Goal: Task Accomplishment & Management: Manage account settings

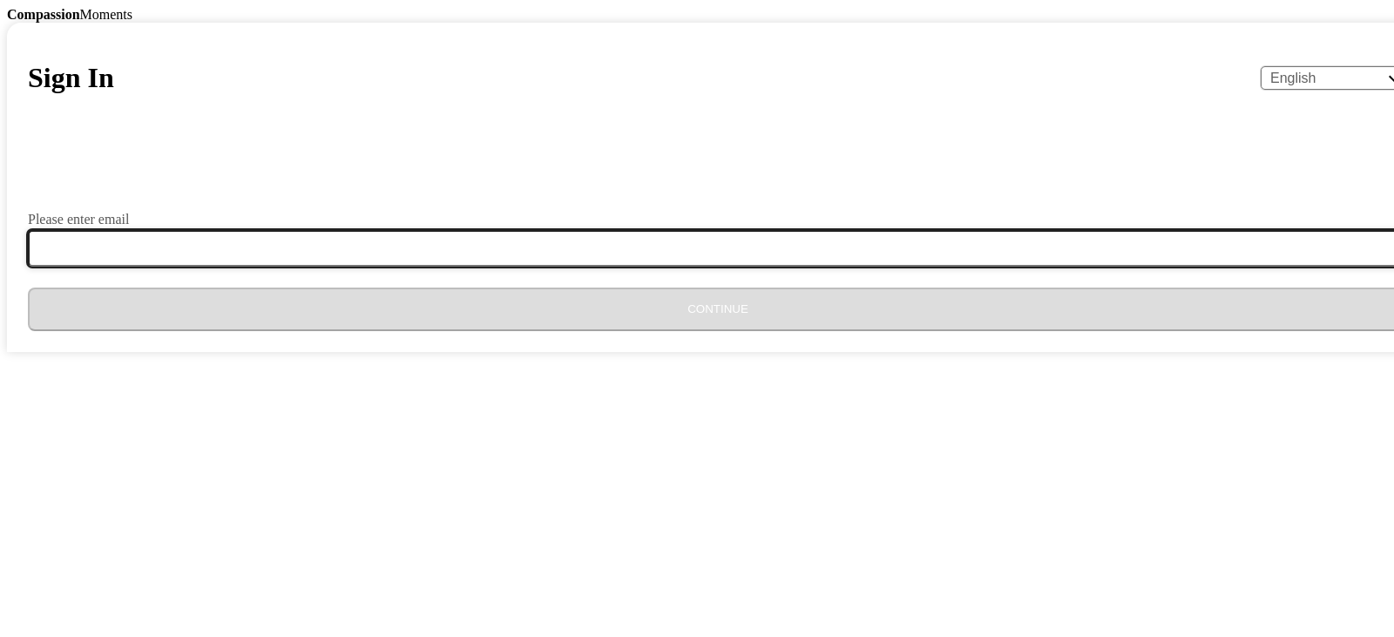
click at [544, 267] on input "Please enter email" at bounding box center [728, 248] width 1401 height 37
type input "[EMAIL_ADDRESS][DOMAIN_NAME]"
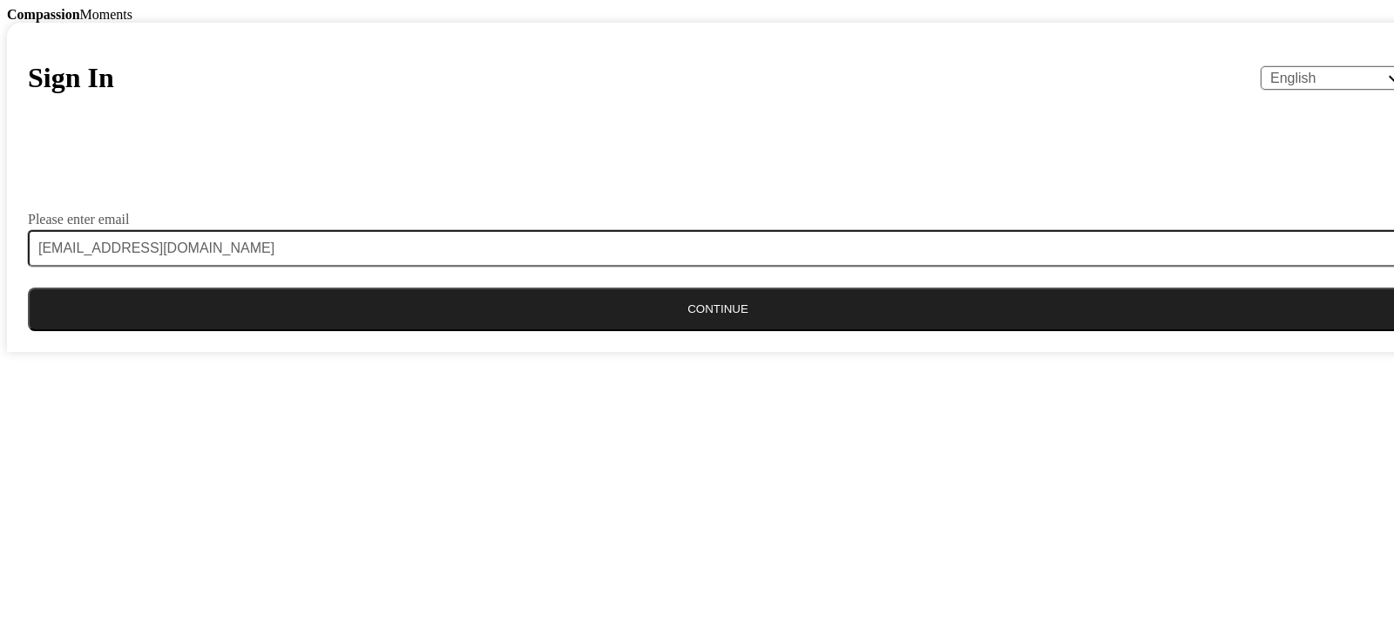
click at [697, 331] on button "Continue" at bounding box center [718, 309] width 1380 height 44
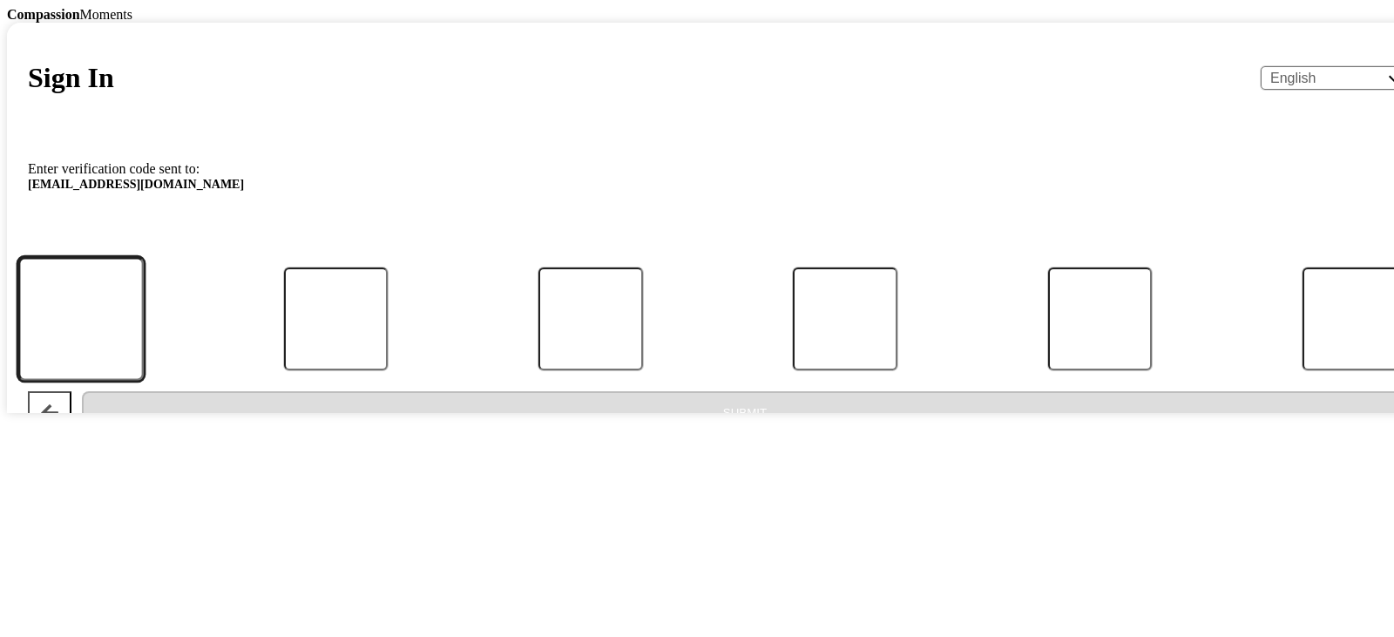
click at [144, 380] on input "Code" at bounding box center [80, 318] width 125 height 123
type input "2"
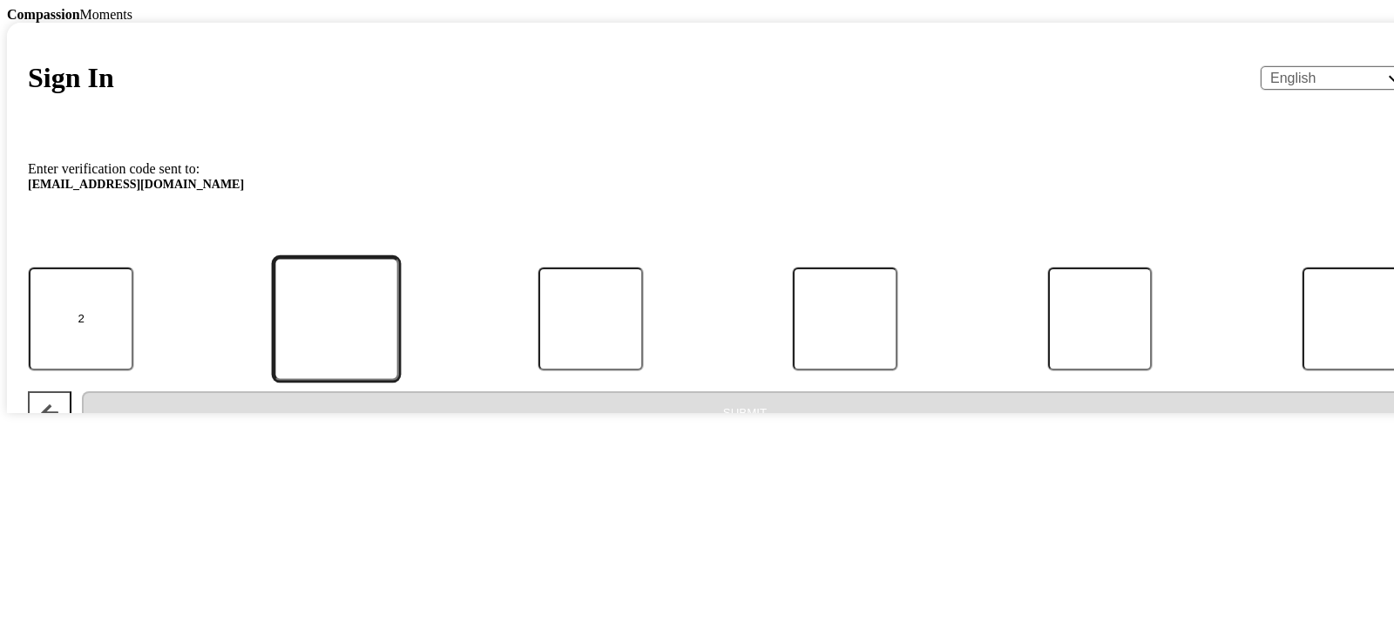
type input "1"
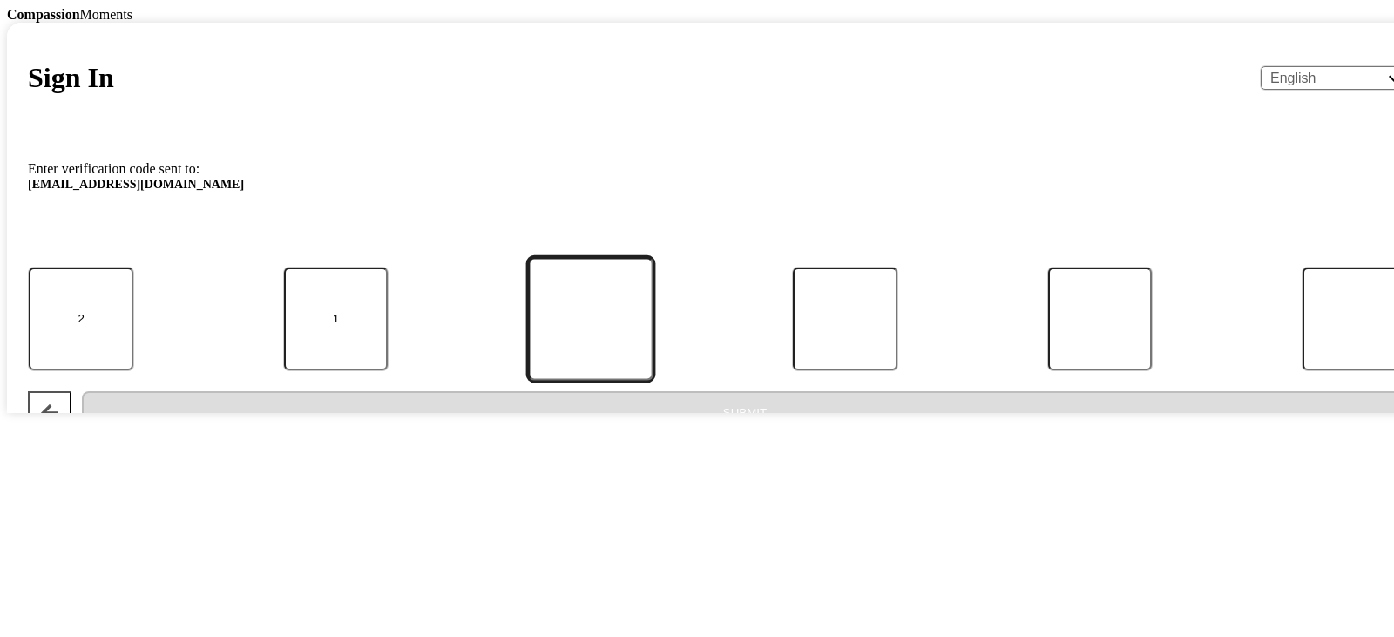
type input "2"
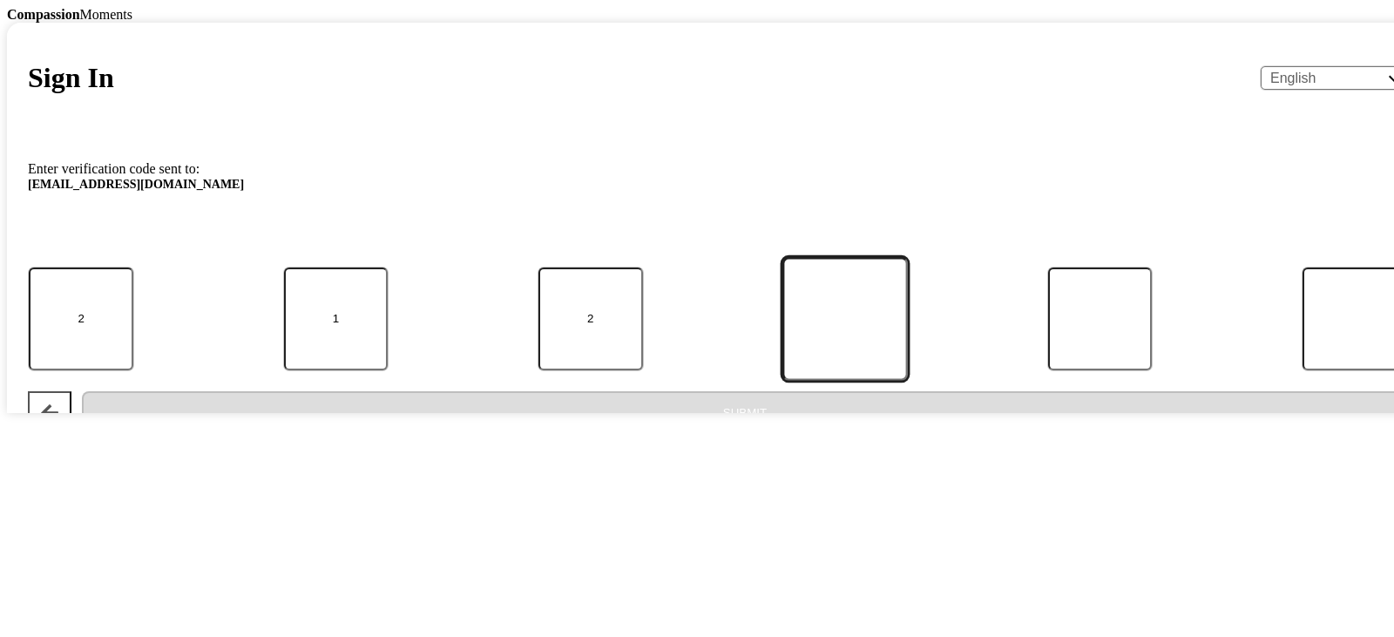
type input "5"
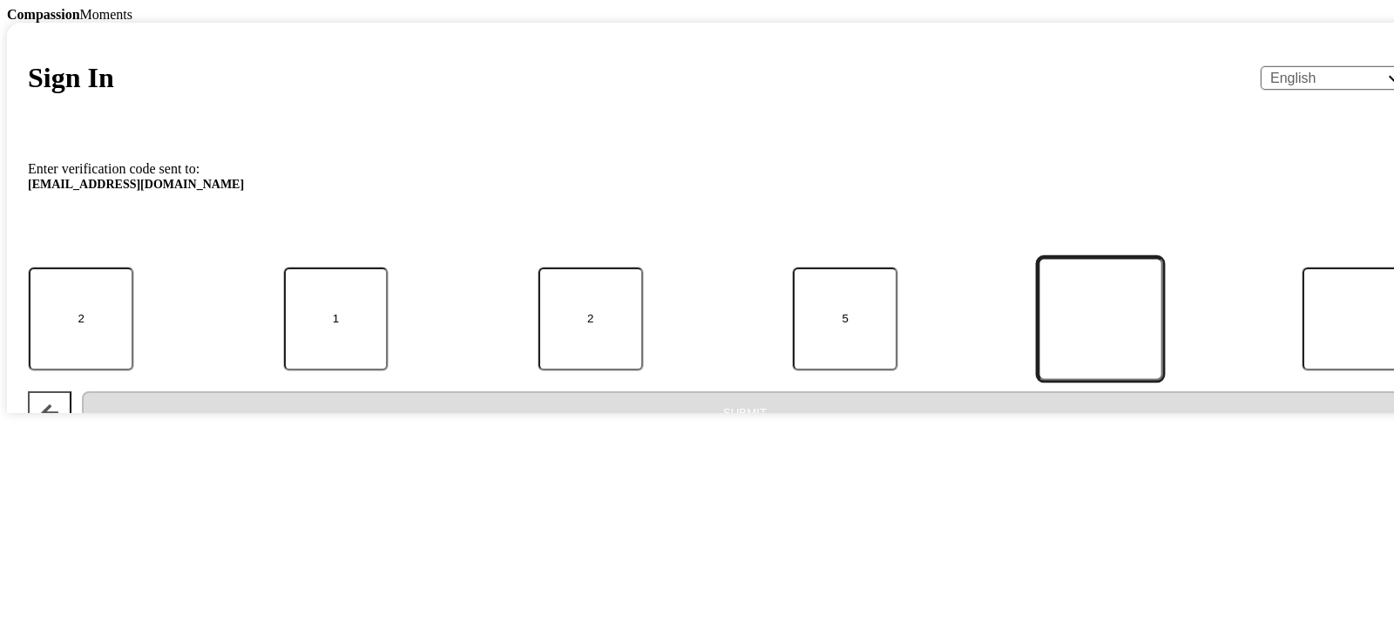
type input "5"
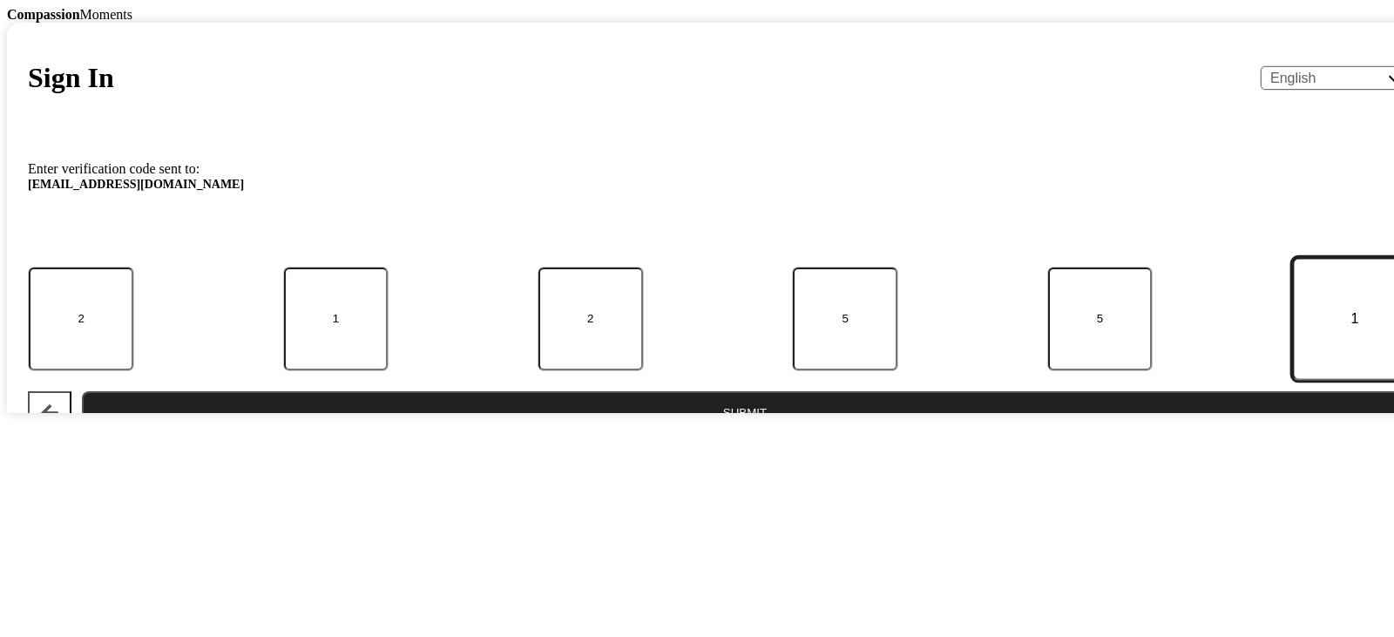
type input "1"
click at [683, 435] on button "Submit" at bounding box center [745, 413] width 1326 height 44
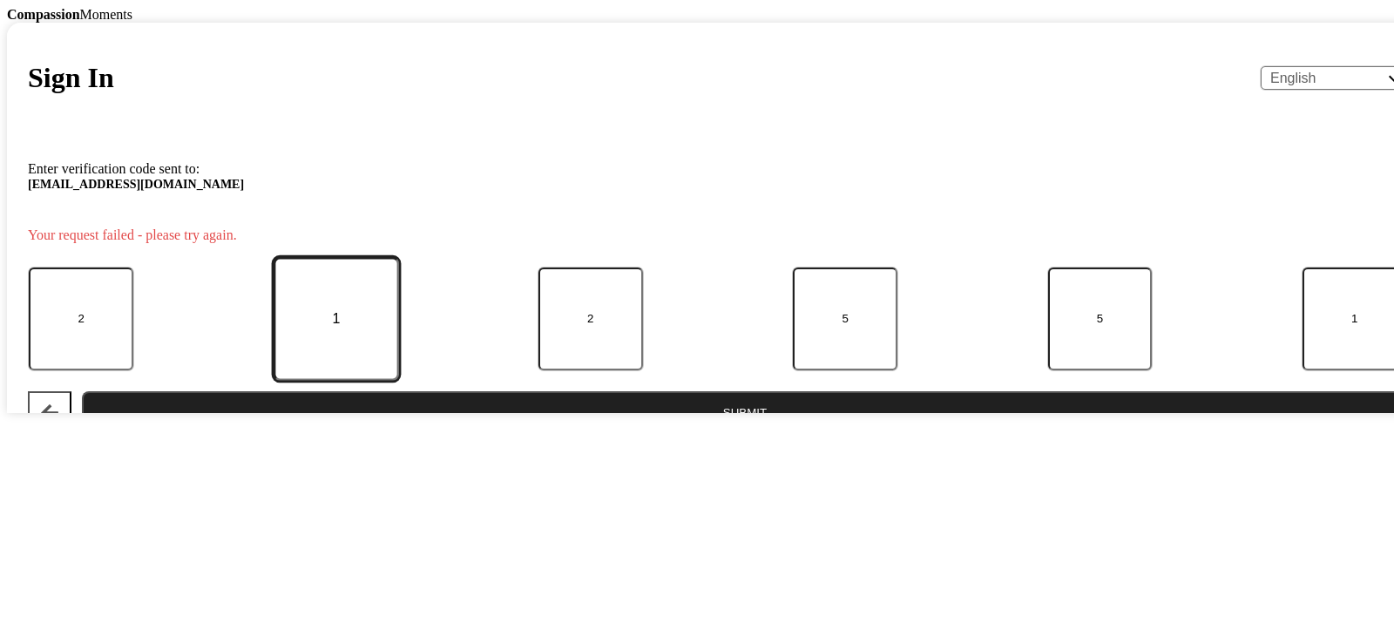
click at [399, 380] on input "1" at bounding box center [336, 318] width 125 height 123
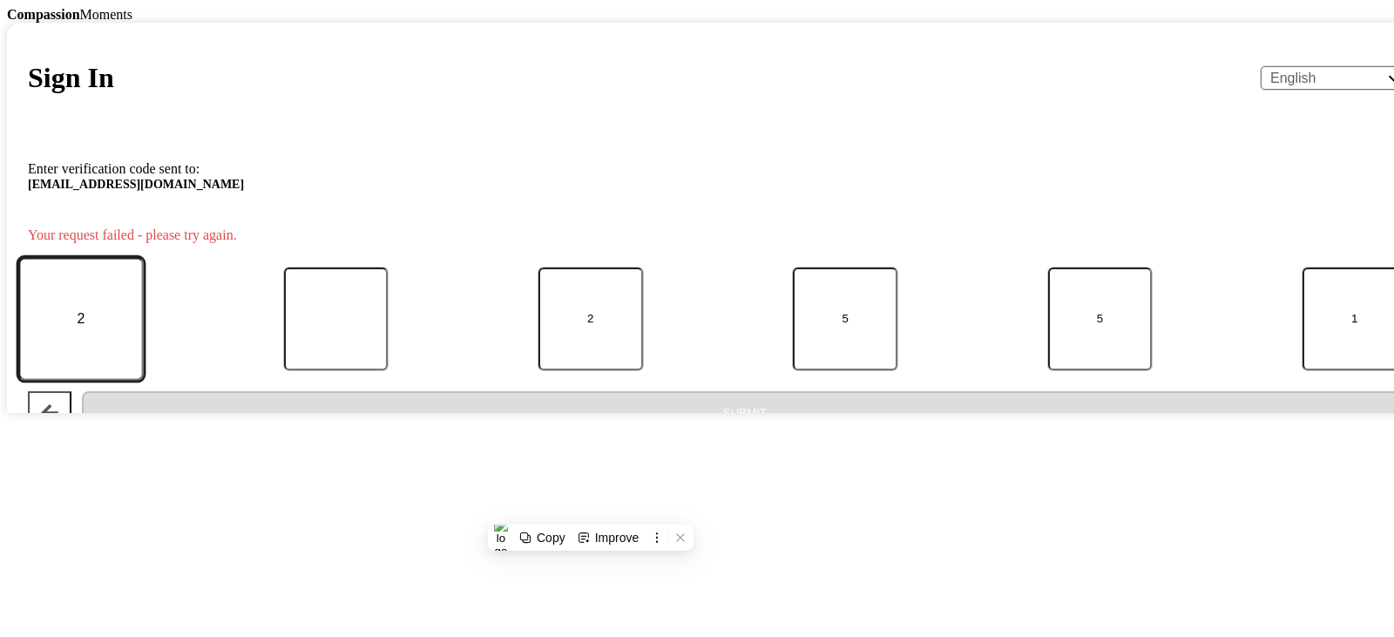
type input "5"
click at [144, 380] on input "5" at bounding box center [80, 318] width 125 height 123
type input "2"
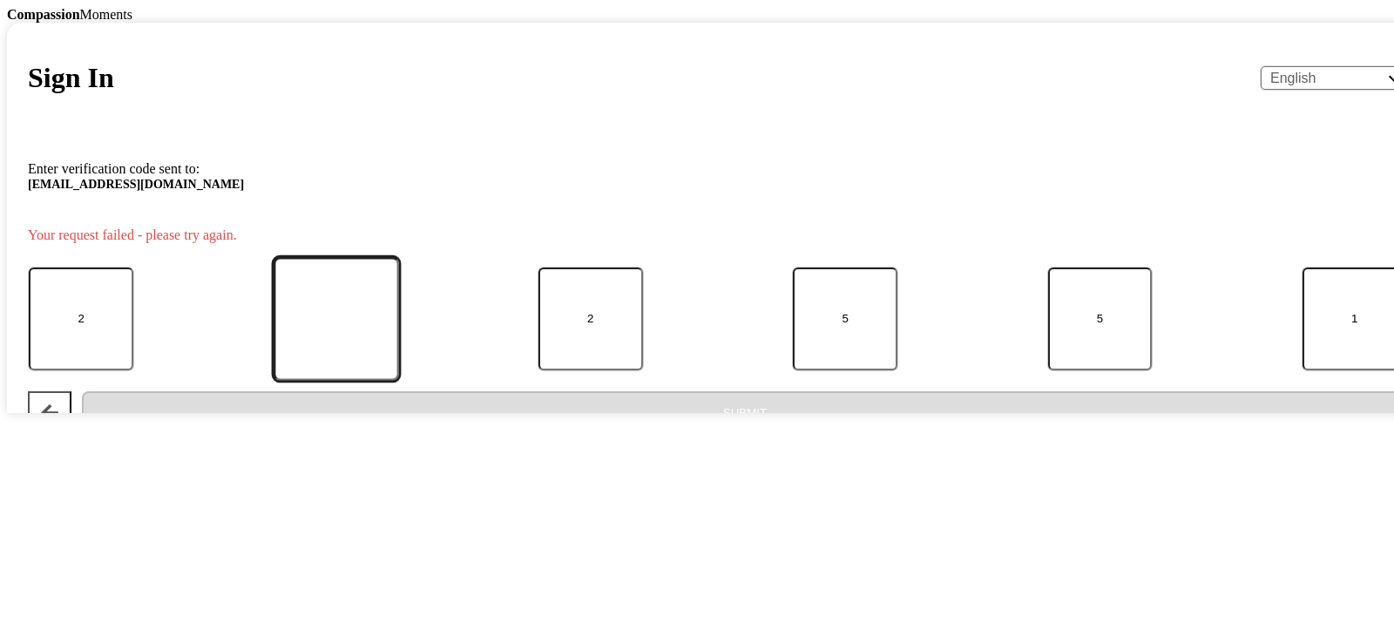
type input "5"
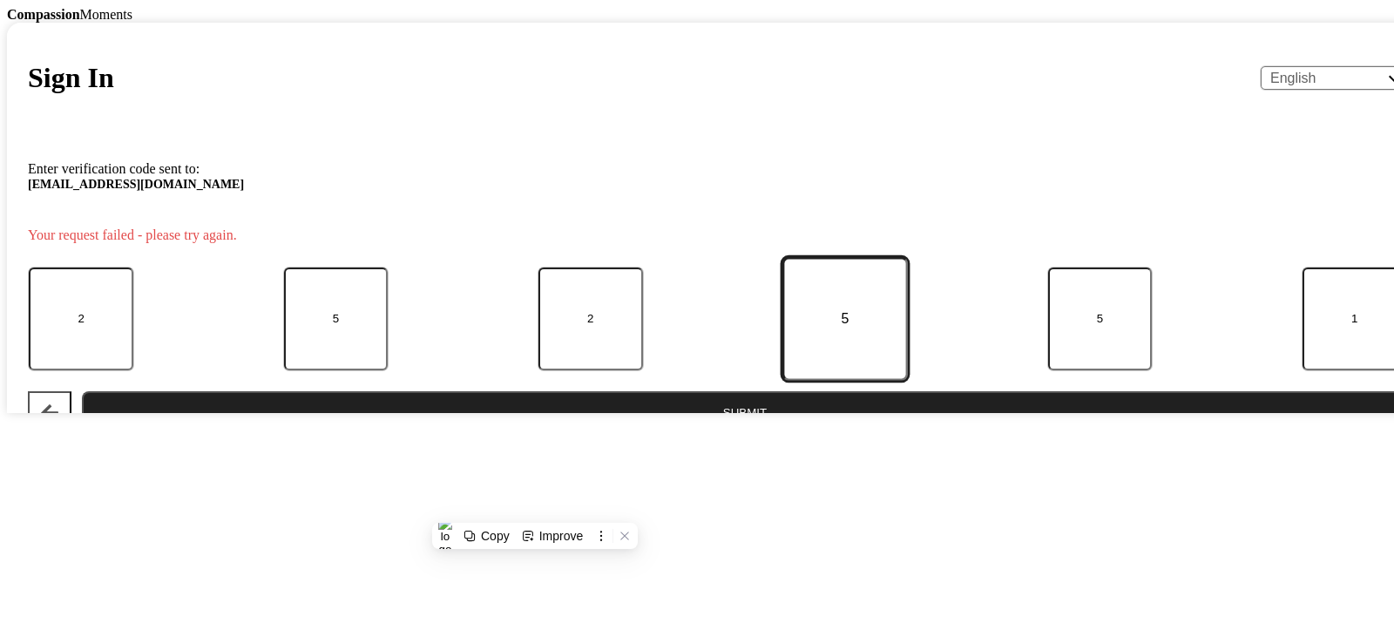
type input "1"
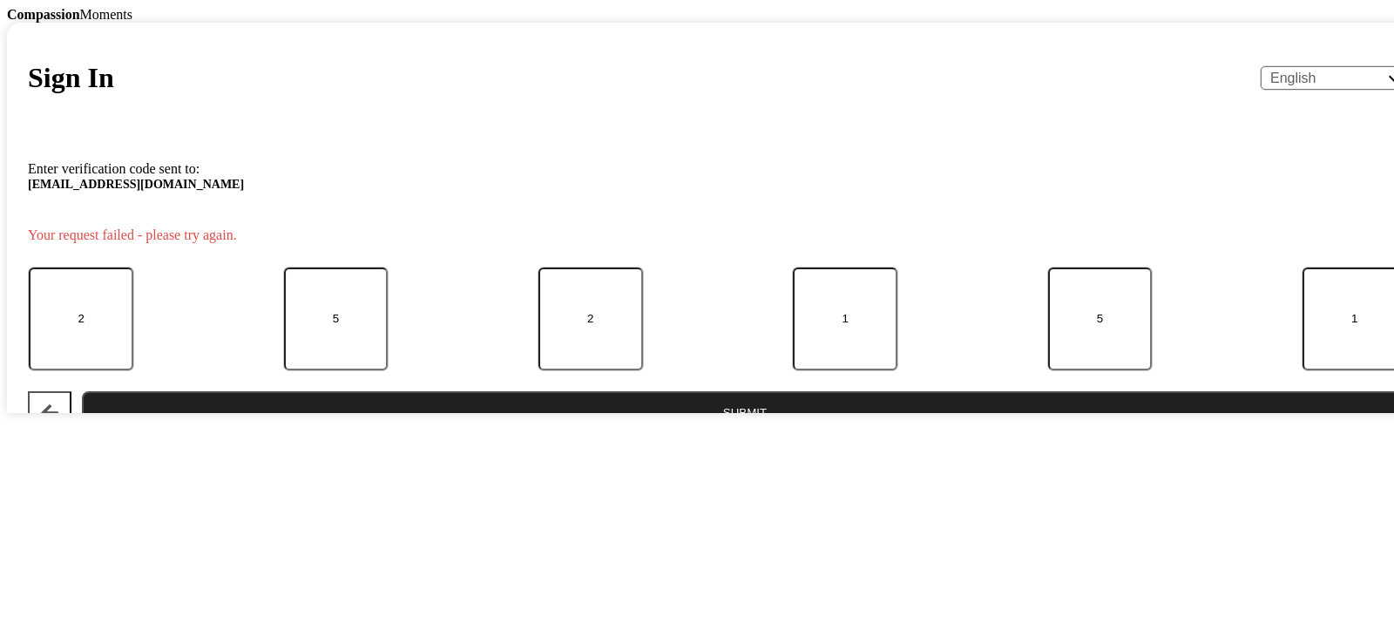
click at [700, 435] on button "Submit" at bounding box center [745, 413] width 1326 height 44
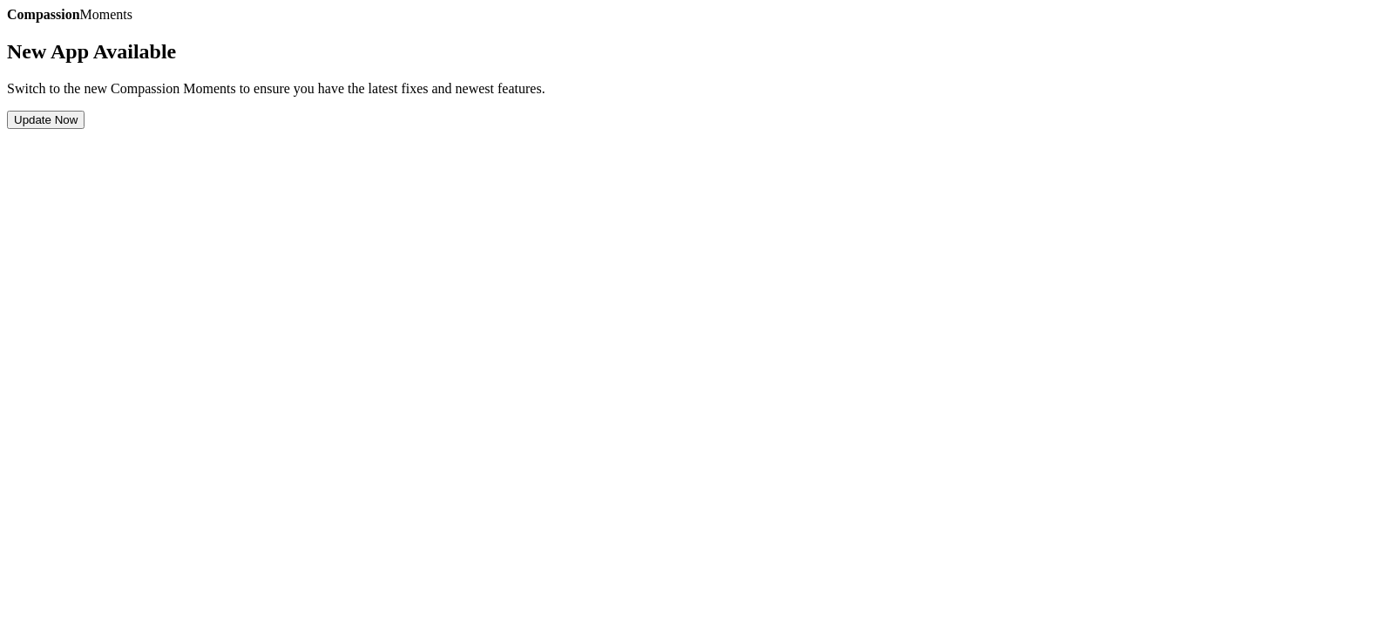
click at [85, 129] on button "Update Now" at bounding box center [46, 120] width 78 height 18
